Goal: Understand process/instructions: Learn how to perform a task or action

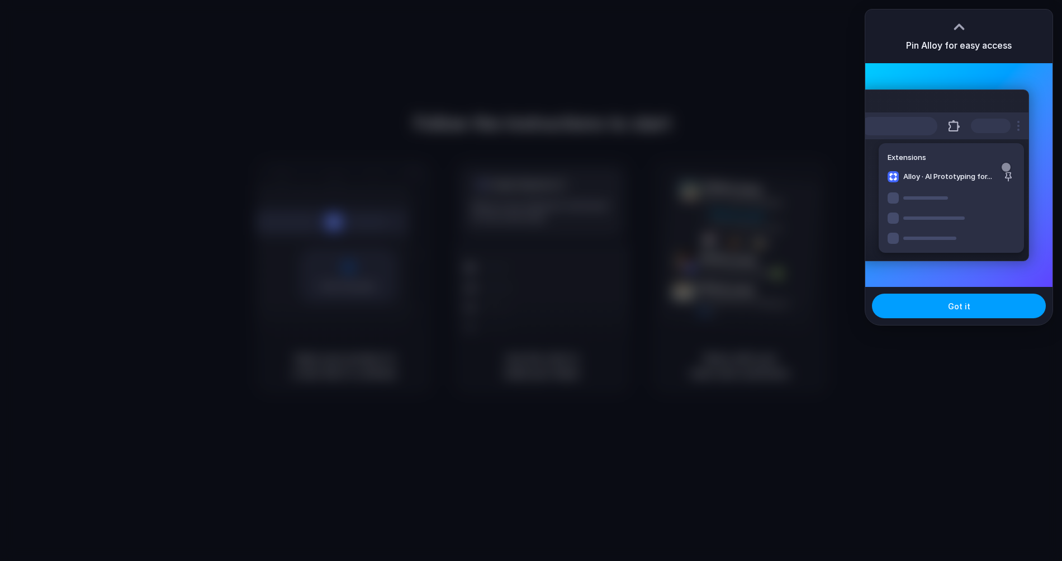
click at [967, 309] on span "Got it" at bounding box center [959, 306] width 22 height 12
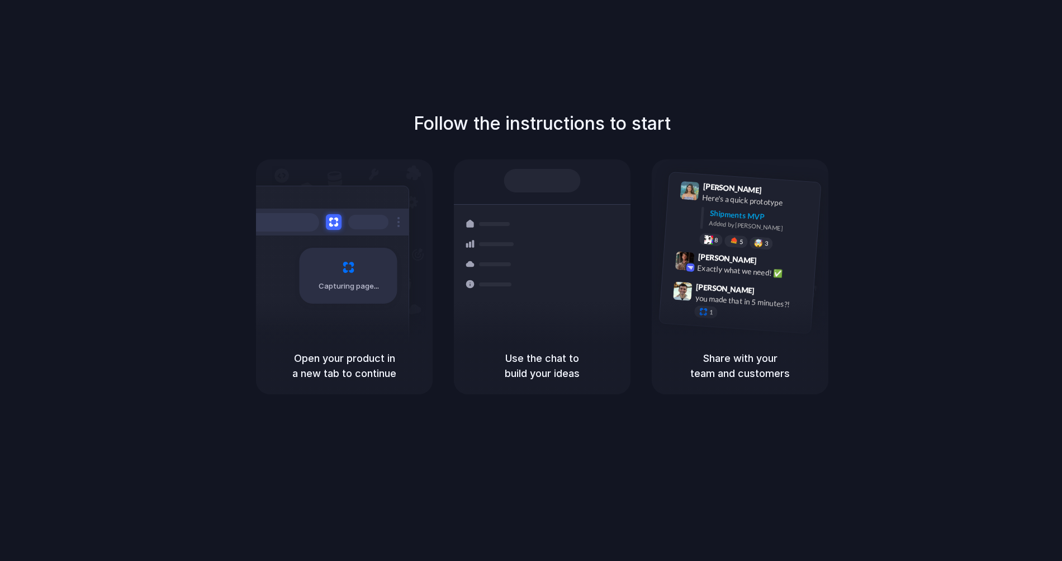
click at [960, 150] on div "Follow the instructions to start Capturing page Open your product in a new tab …" at bounding box center [542, 252] width 1062 height 284
click at [903, 88] on div "Follow the instructions to start Capturing page Open your product in a new tab …" at bounding box center [542, 291] width 1085 height 583
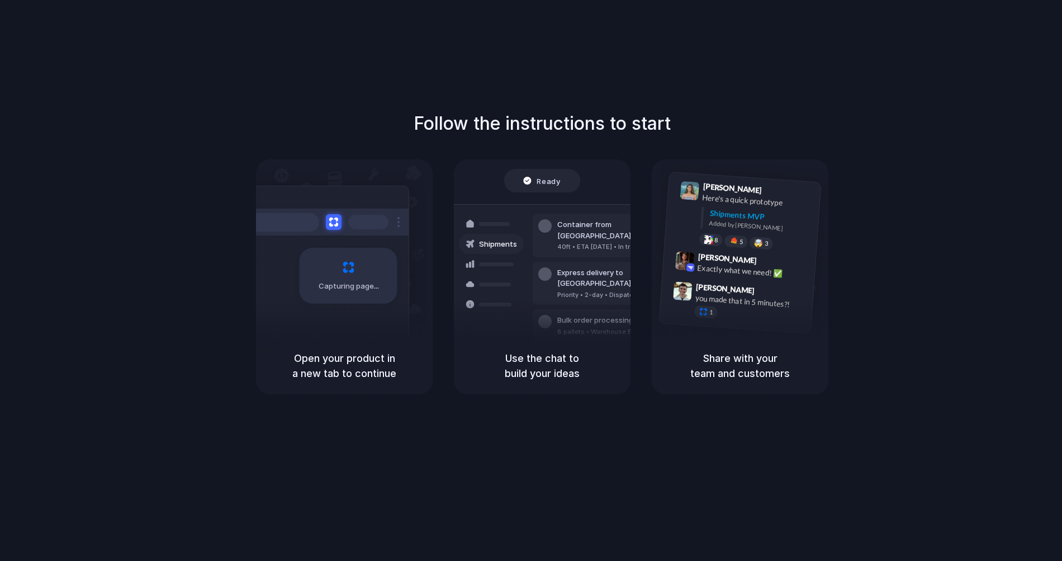
click at [903, 88] on div "Follow the instructions to start Capturing page Open your product in a new tab …" at bounding box center [542, 291] width 1085 height 583
click at [899, 238] on div "Follow the instructions to start Capturing page Open your product in a new tab …" at bounding box center [542, 252] width 1062 height 284
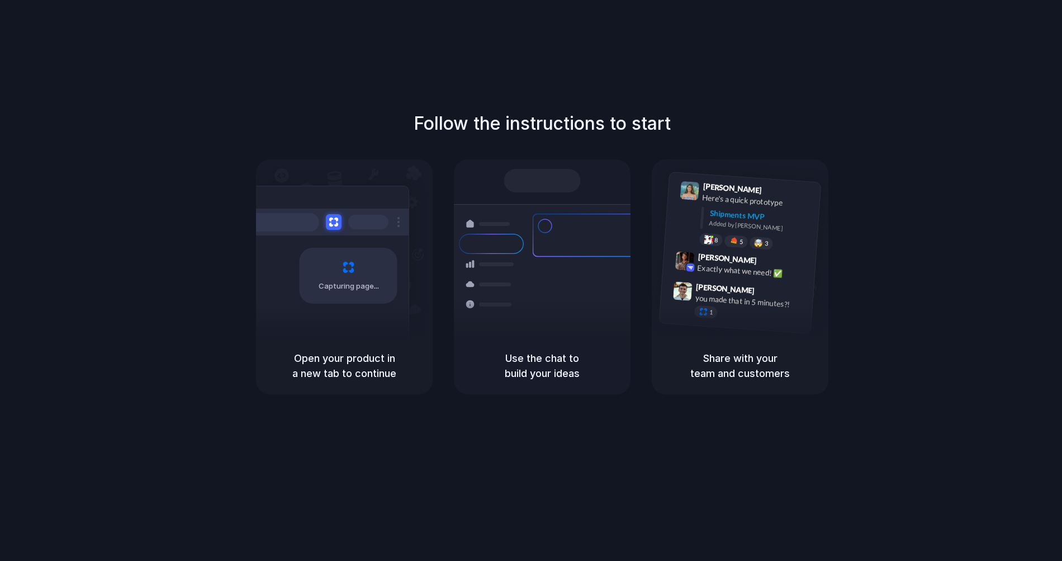
drag, startPoint x: 789, startPoint y: 112, endPoint x: 968, endPoint y: 65, distance: 185.0
click at [791, 112] on div "Follow the instructions to start Capturing page Open your product in a new tab …" at bounding box center [542, 252] width 1062 height 284
click at [453, 43] on div "Follow the instructions to start Capturing page Open your product in a new tab …" at bounding box center [542, 291] width 1085 height 583
